Goal: Transaction & Acquisition: Purchase product/service

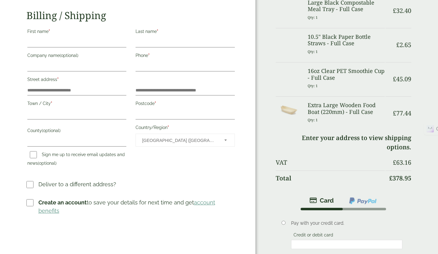
scroll to position [118, 0]
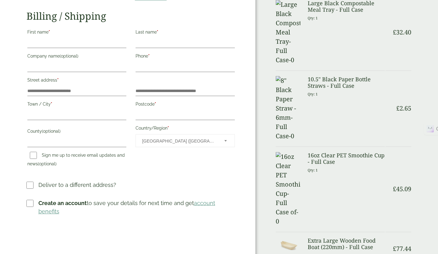
click at [386, 237] on div "Extra Large Wooden Food Boat (220mm) - Full Case Qty: 1" at bounding box center [346, 248] width 85 height 23
click at [331, 250] on p "Qty: 1" at bounding box center [346, 255] width 77 height 10
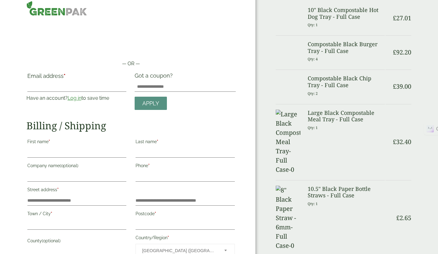
scroll to position [0, 0]
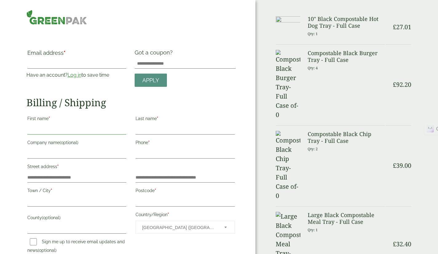
click at [99, 126] on input "First name *" at bounding box center [76, 129] width 99 height 10
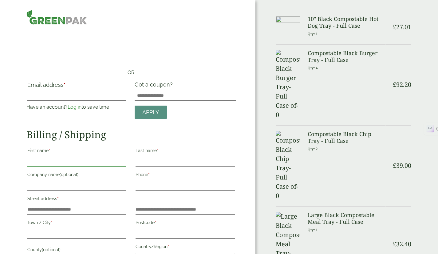
click at [90, 163] on input "First name *" at bounding box center [76, 161] width 99 height 10
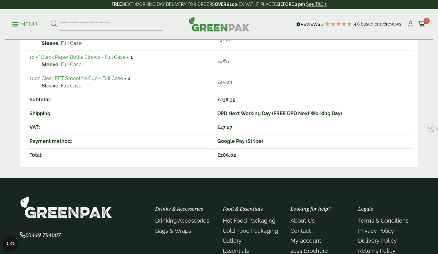
scroll to position [204, 0]
